Goal: Check status: Check status

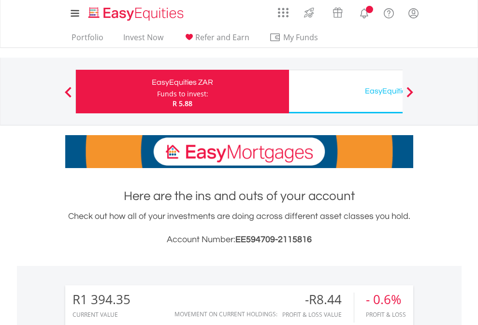
scroll to position [93, 152]
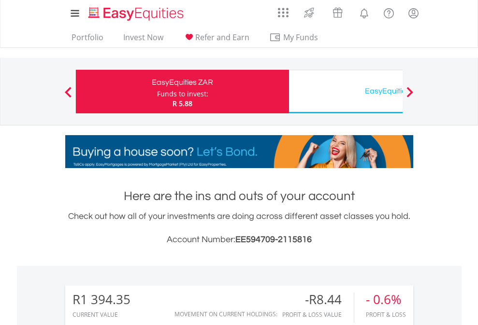
click at [157, 91] on div "Funds to invest:" at bounding box center [182, 94] width 51 height 10
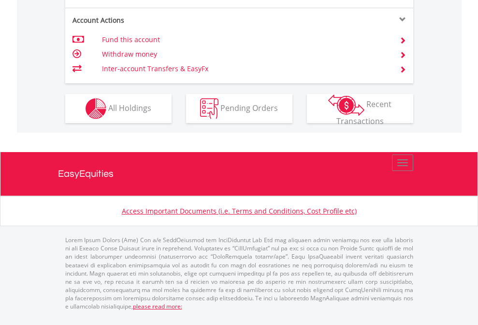
scroll to position [985, 0]
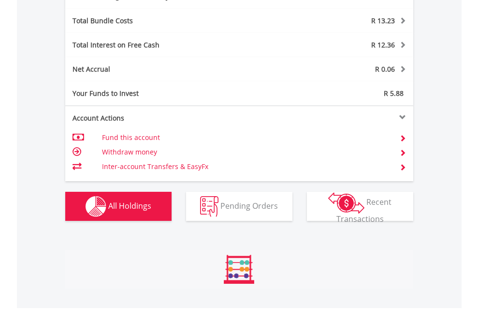
scroll to position [93, 152]
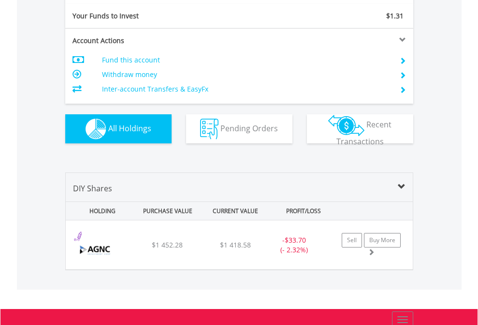
scroll to position [1076, 0]
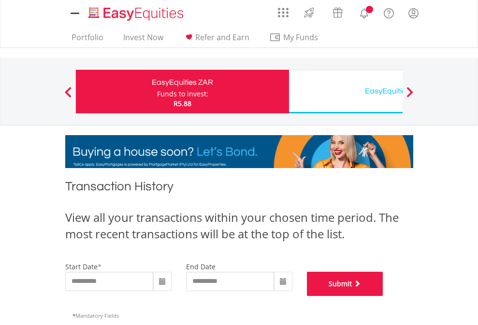
click at [384, 296] on button "Submit" at bounding box center [345, 283] width 76 height 24
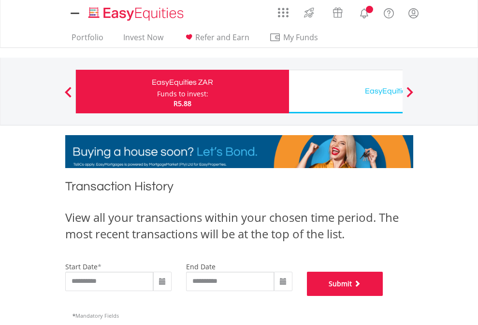
scroll to position [392, 0]
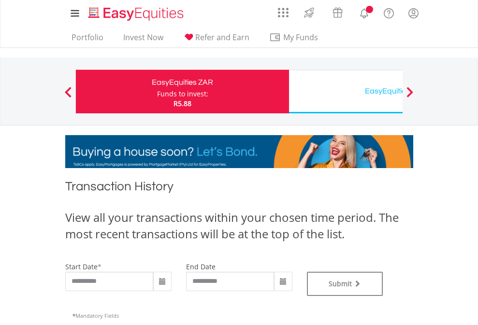
click at [346, 91] on div "EasyEquities USD" at bounding box center [396, 91] width 202 height 14
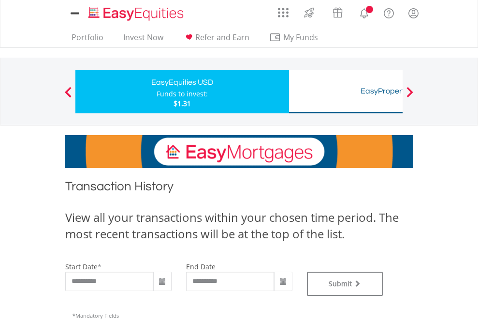
type input "**********"
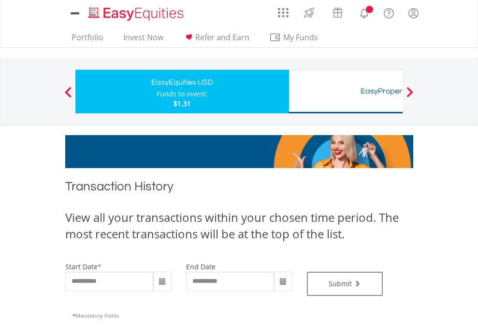
type input "**********"
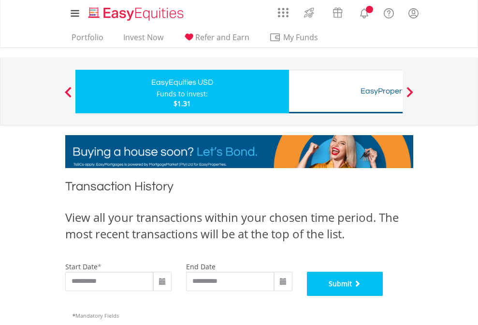
click at [384, 296] on button "Submit" at bounding box center [345, 283] width 76 height 24
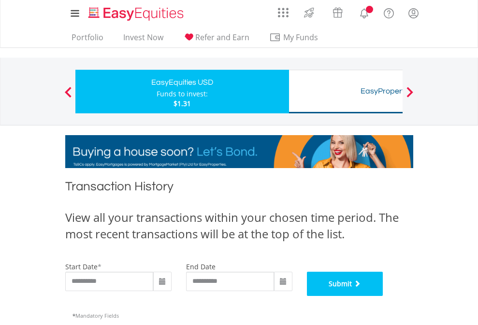
scroll to position [392, 0]
